Goal: Task Accomplishment & Management: Use online tool/utility

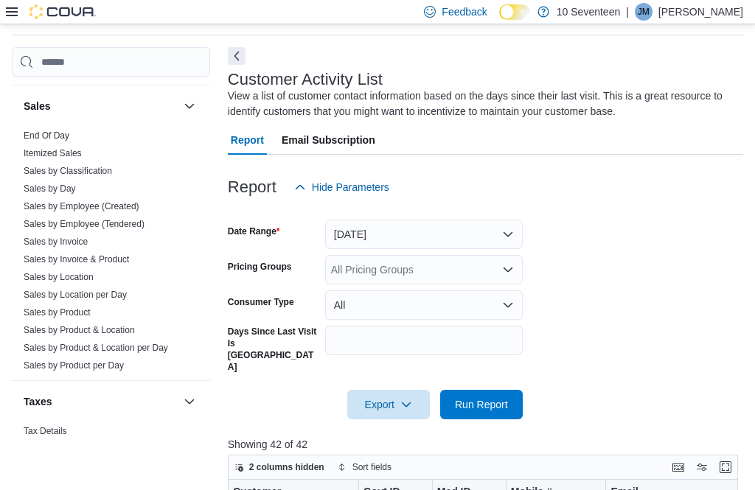
scroll to position [994, 0]
click at [43, 293] on link "Sales by Location per Day" at bounding box center [75, 295] width 103 height 10
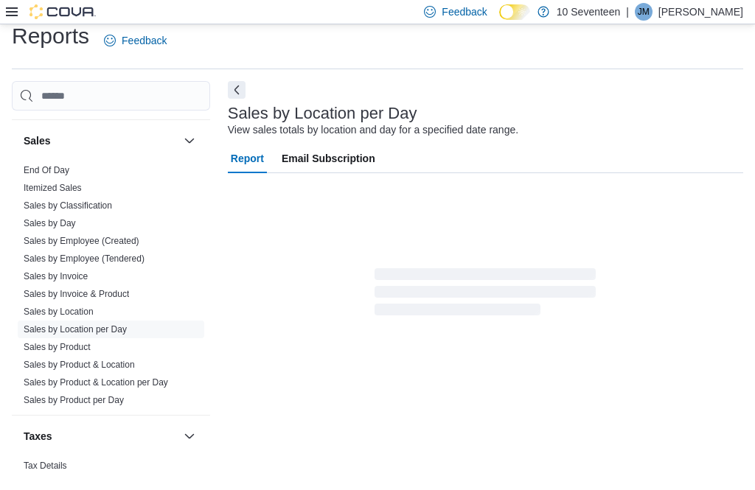
click at [40, 307] on link "Sales by Location" at bounding box center [59, 312] width 70 height 10
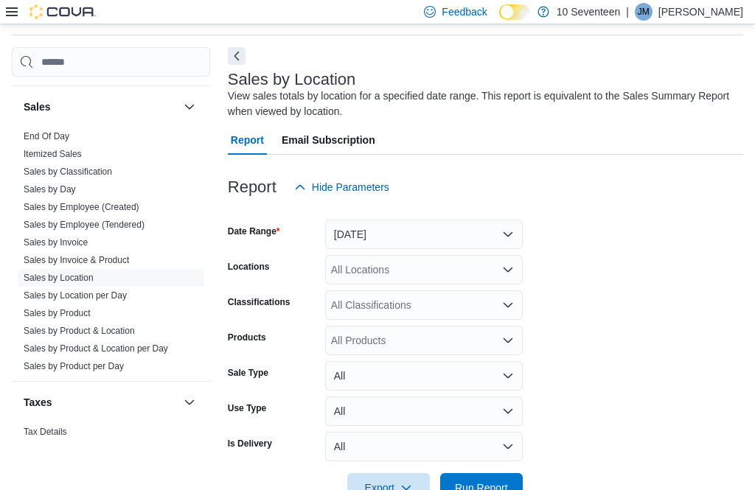
click at [472, 241] on button "[DATE]" at bounding box center [424, 234] width 198 height 29
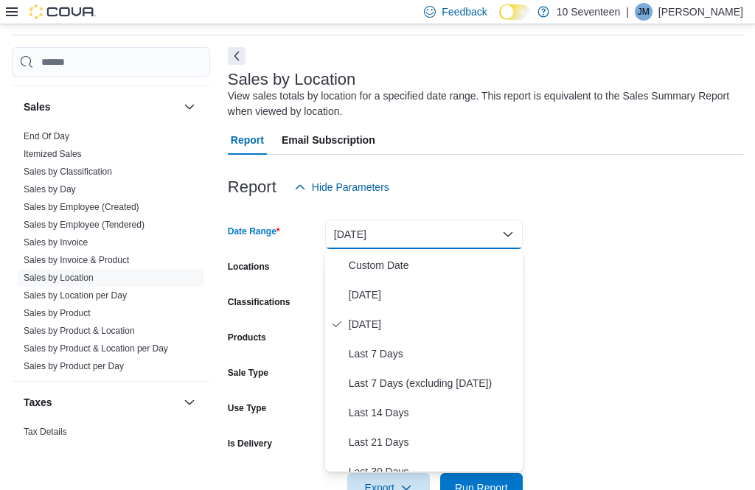
click at [481, 298] on span "[DATE]" at bounding box center [433, 295] width 168 height 18
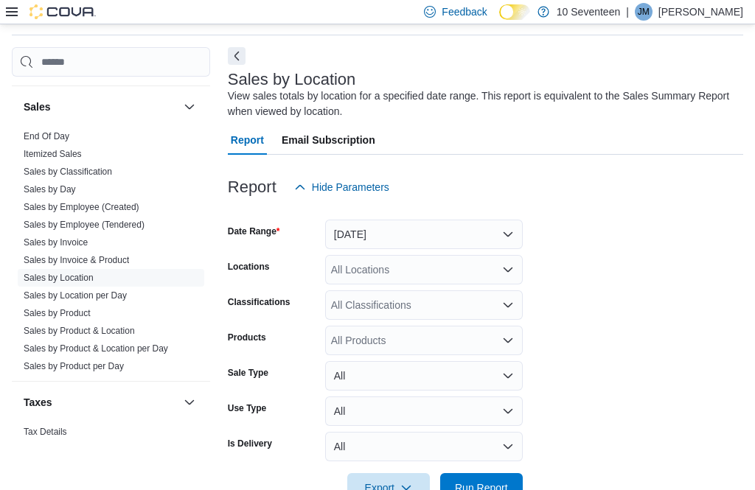
click at [495, 480] on span "Run Report" at bounding box center [481, 487] width 65 height 29
click at [503, 479] on span "Run Report" at bounding box center [481, 487] width 65 height 29
click at [491, 478] on span "Run Report" at bounding box center [481, 487] width 65 height 29
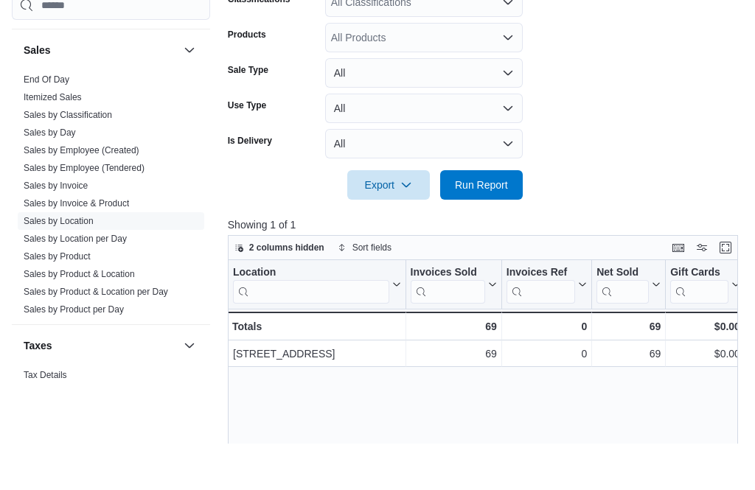
scroll to position [352, 0]
